Goal: Obtain resource: Download file/media

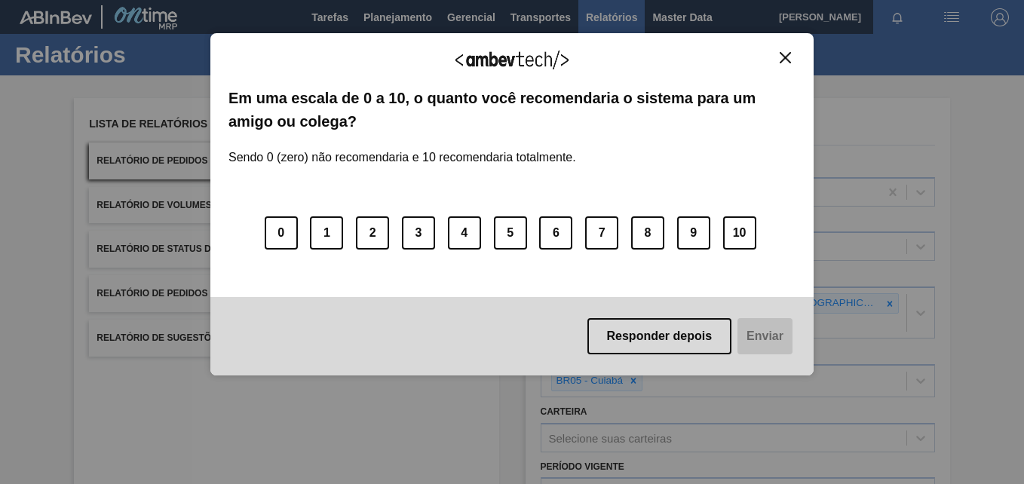
click at [789, 58] on img "Close" at bounding box center [785, 57] width 11 height 11
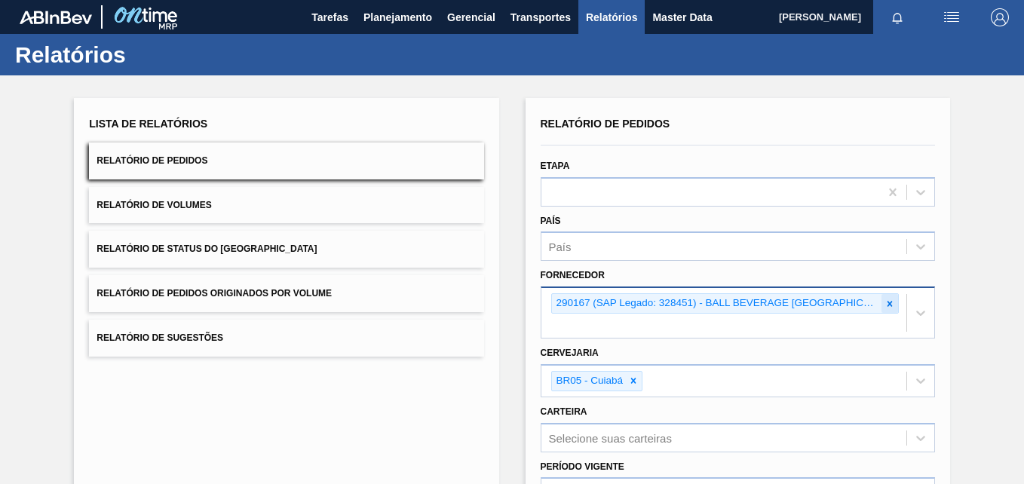
click at [892, 301] on icon at bounding box center [890, 304] width 11 height 11
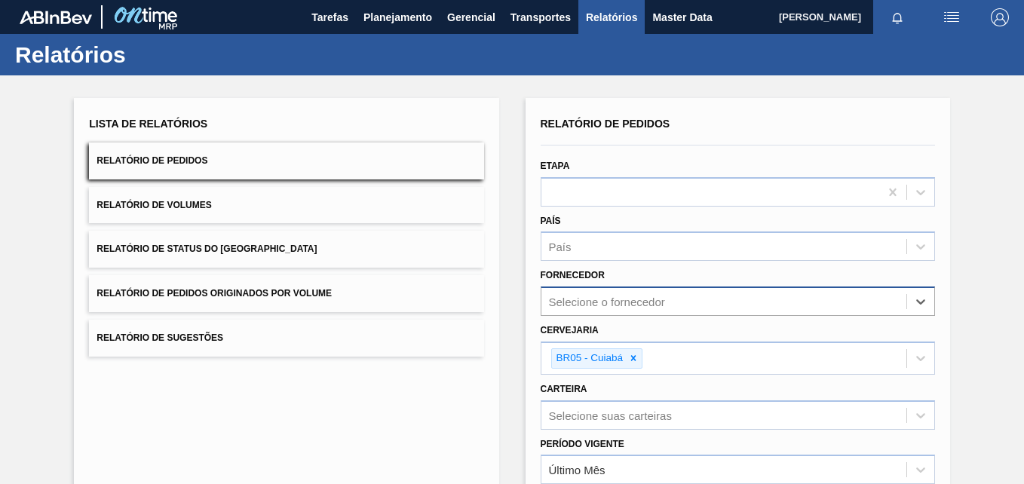
paste input "294494"
type input "294494"
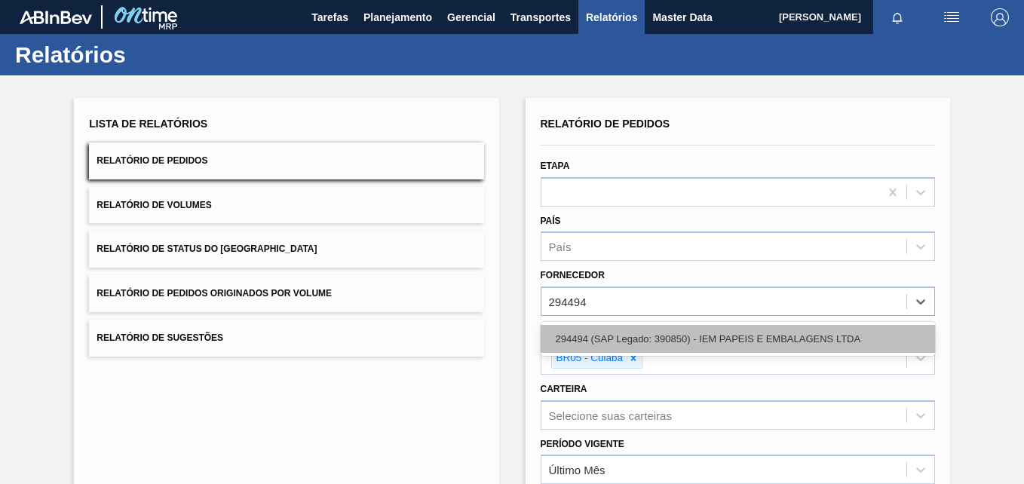
click at [681, 336] on div "294494 (SAP Legado: 390850) - IEM PAPEIS E EMBALAGENS LTDA" at bounding box center [738, 339] width 395 height 28
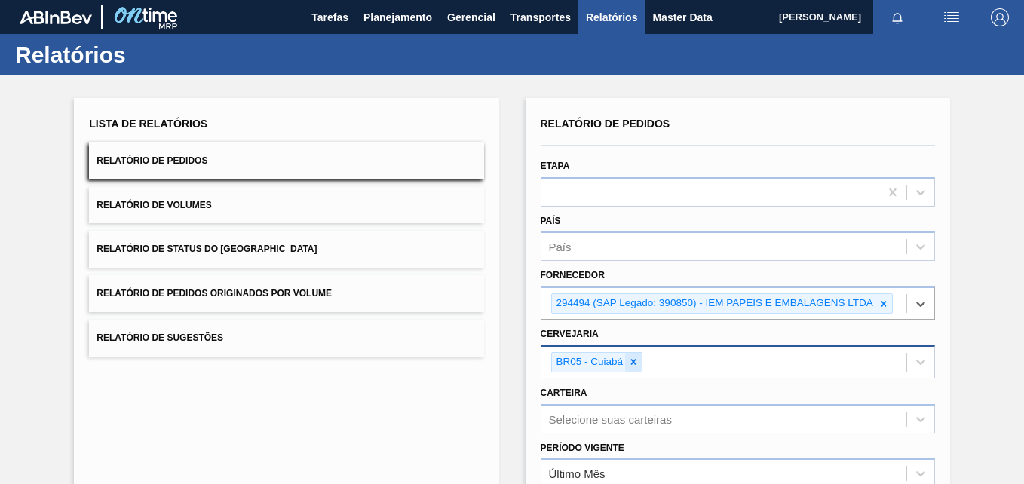
click at [632, 361] on icon at bounding box center [633, 362] width 5 height 5
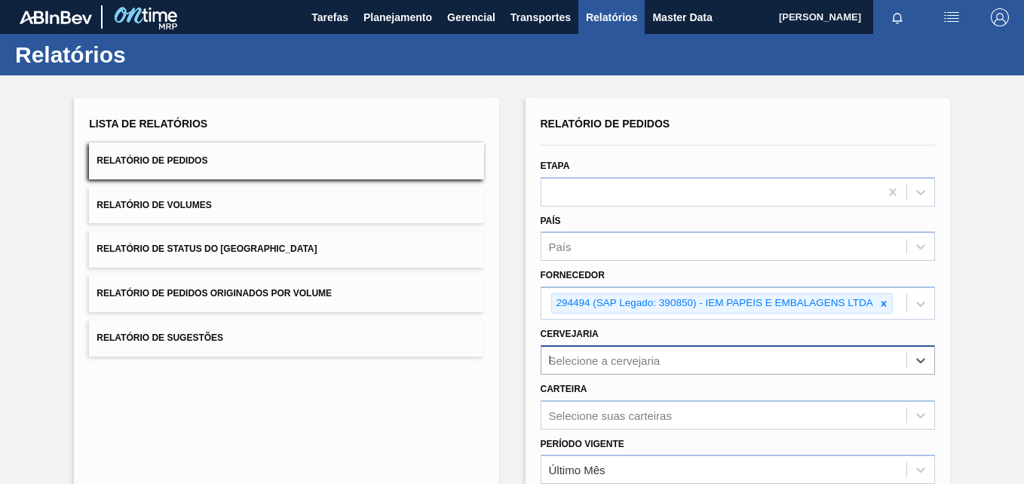
scroll to position [129, 0]
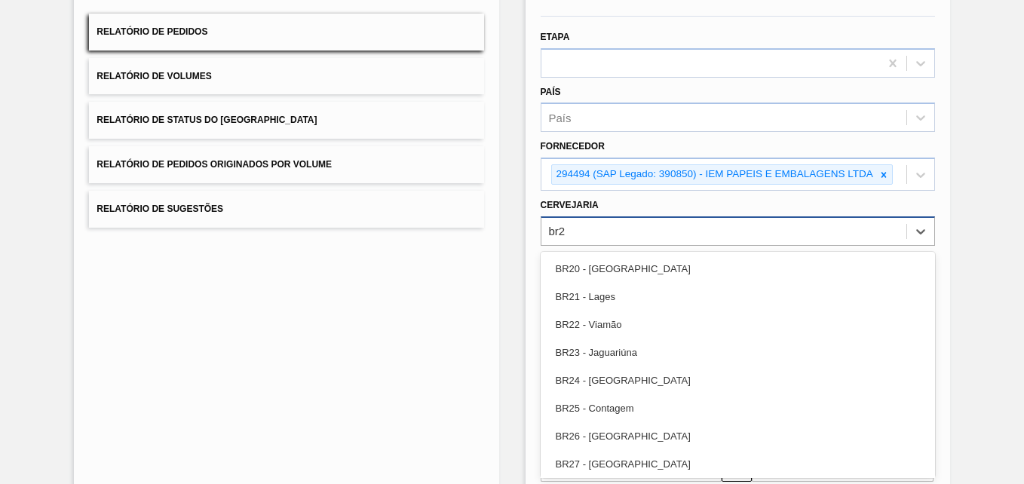
type input "br23"
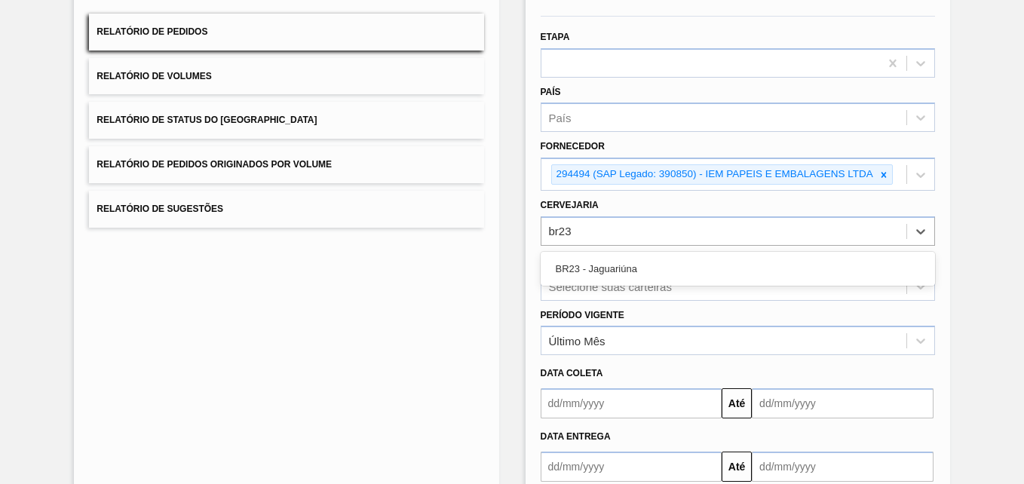
click at [618, 281] on div "BR23 - Jaguariúna" at bounding box center [738, 269] width 395 height 28
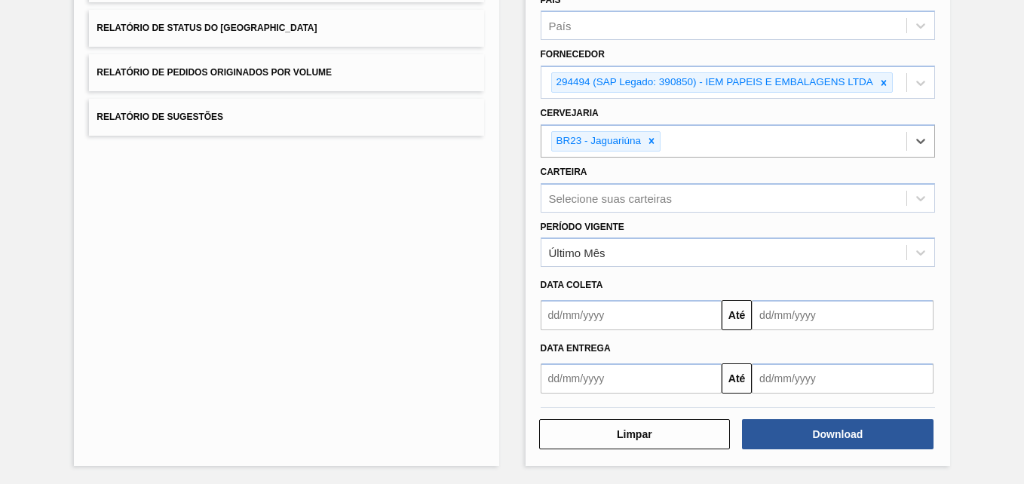
scroll to position [222, 0]
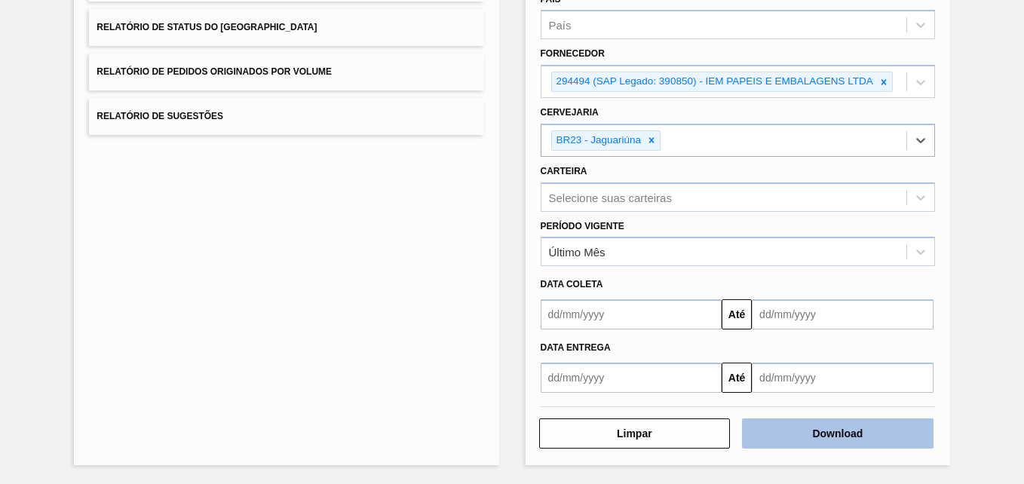
click at [904, 416] on div "Limpar Download" at bounding box center [738, 431] width 407 height 37
click at [899, 432] on button "Download" at bounding box center [838, 434] width 192 height 30
